Goal: Find specific page/section: Find specific page/section

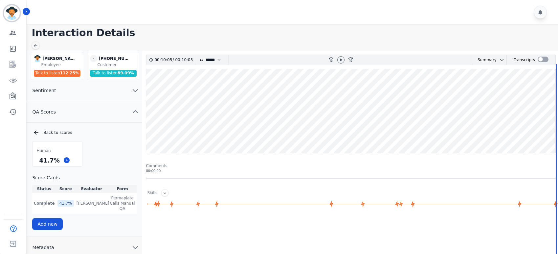
select select "****"
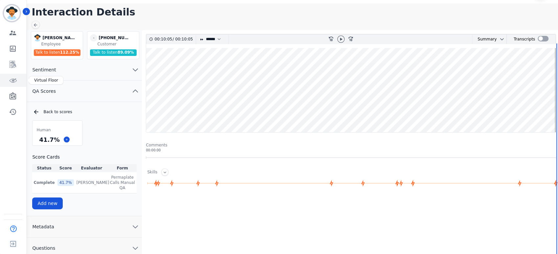
click at [11, 82] on icon "Sidebar" at bounding box center [14, 81] width 8 height 4
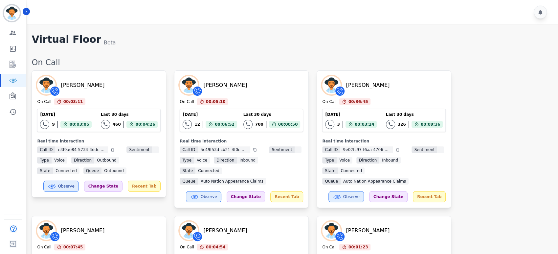
click at [498, 121] on div "[PERSON_NAME] On Call 00:03:11 Current State: On Call [DATE] 9 Total interactio…" at bounding box center [292, 206] width 520 height 272
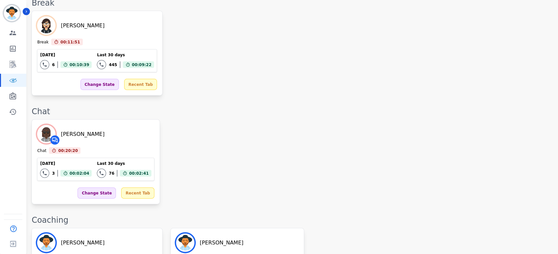
drag, startPoint x: 371, startPoint y: 168, endPoint x: 381, endPoint y: 142, distance: 27.3
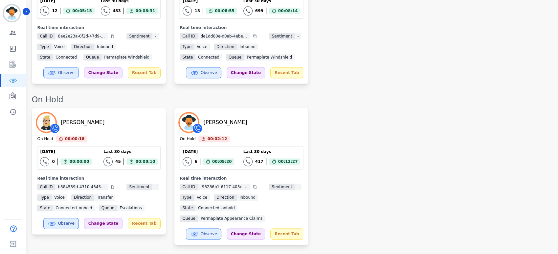
scroll to position [673, 0]
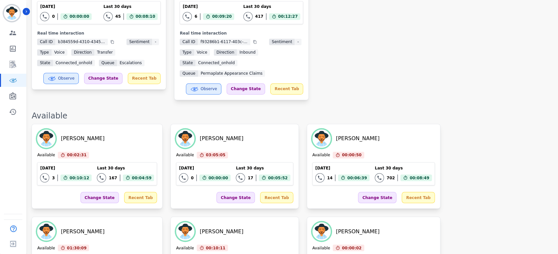
click at [390, 50] on div "[PERSON_NAME] On Hold 00:00:19 Current State: On Hold [DATE] 0 Total interactio…" at bounding box center [292, 31] width 520 height 137
click at [400, 51] on div "[PERSON_NAME] On Hold 00:00:19 Current State: On Hold [DATE] 0 Total interactio…" at bounding box center [292, 31] width 520 height 137
click at [428, 36] on div "[PERSON_NAME] On Hold 00:00:19 Current State: On Hold [DATE] 0 Total interactio…" at bounding box center [292, 31] width 520 height 137
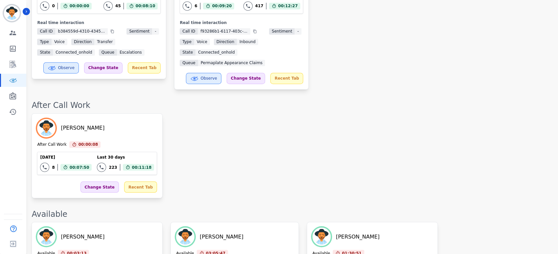
click at [438, 63] on div "[PERSON_NAME] On Hold 00:01:01 Current State: On Hold [DATE] 0 Total interactio…" at bounding box center [292, 20] width 520 height 137
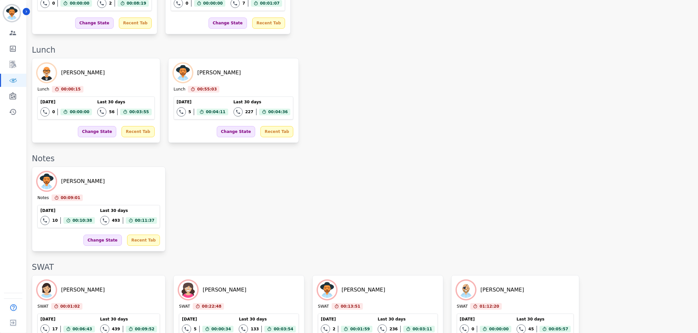
scroll to position [1006, 0]
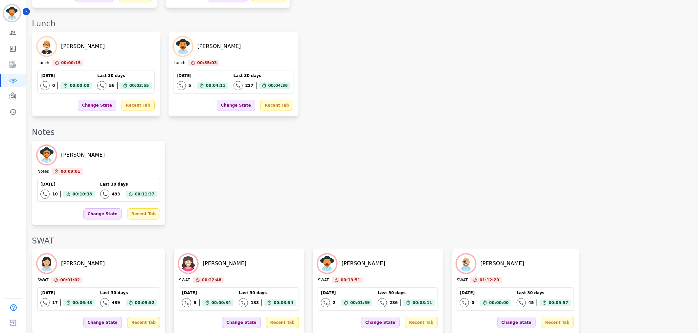
click at [313, 140] on div "[PERSON_NAME] Notes 00:09:01 Current State: Notes [DATE] 10 Total interactions …" at bounding box center [362, 182] width 660 height 85
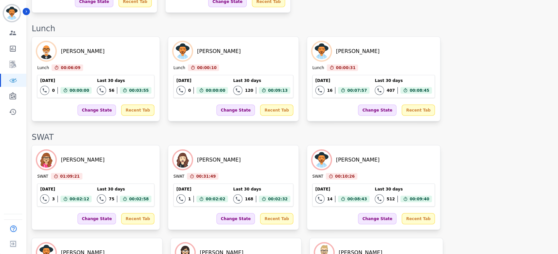
scroll to position [1147, 0]
